Goal: Task Accomplishment & Management: Complete application form

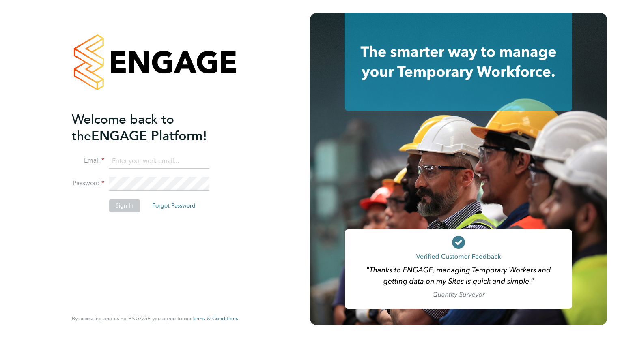
type input "loarda.fregjaj@buildrec.com"
click at [120, 202] on button "Sign In" at bounding box center [124, 205] width 31 height 13
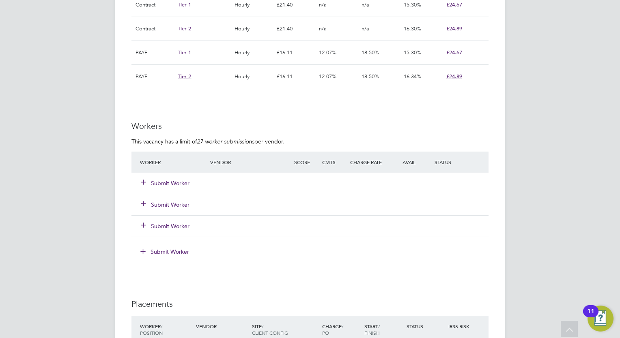
scroll to position [602, 0]
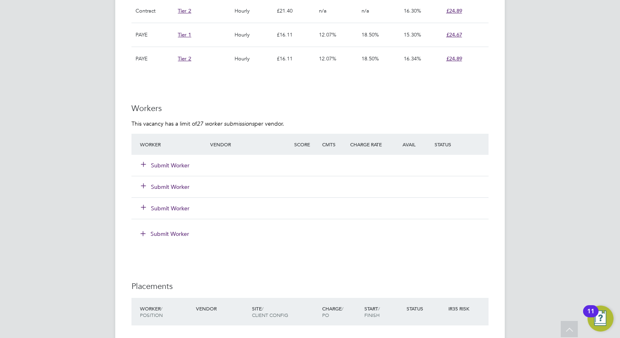
click at [163, 161] on button "Submit Worker" at bounding box center [165, 165] width 49 height 8
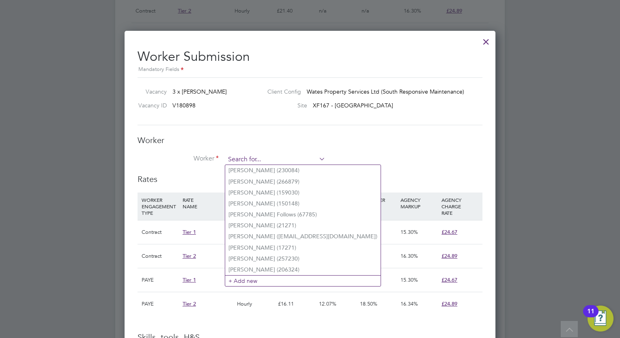
paste input "[GEOGRAPHIC_DATA]"
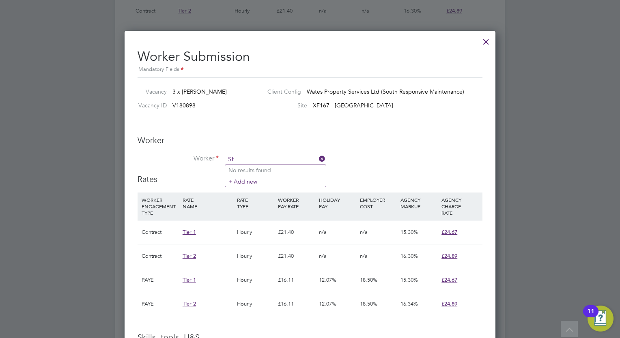
type input "S"
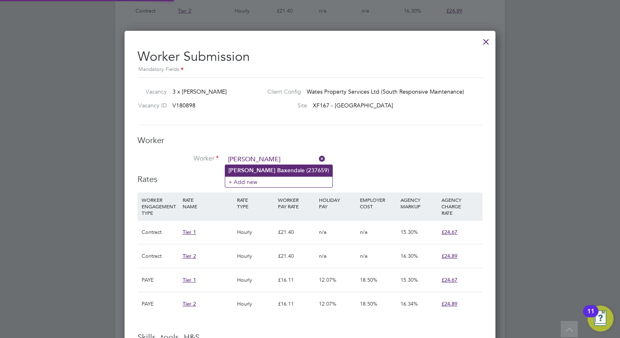
click at [240, 170] on b "[PERSON_NAME]" at bounding box center [251, 170] width 47 height 7
type input "[PERSON_NAME] (237659)"
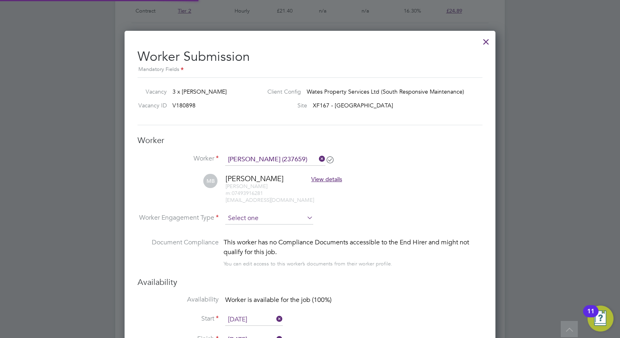
click at [253, 217] on input at bounding box center [269, 218] width 88 height 12
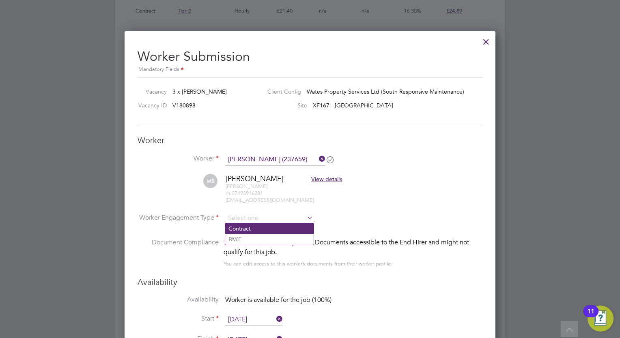
click at [252, 227] on li "Contract" at bounding box center [269, 228] width 88 height 11
type input "Contract"
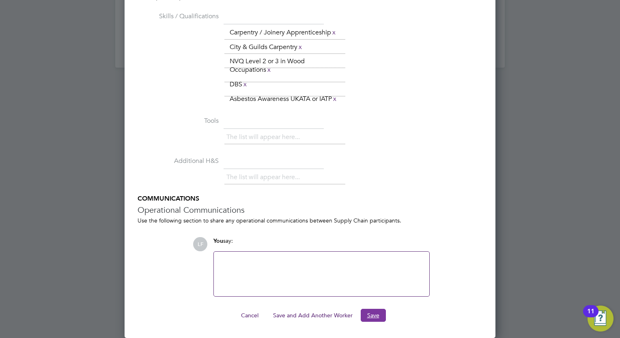
click at [365, 311] on button "Save" at bounding box center [372, 315] width 25 height 13
